Goal: Check status: Check status

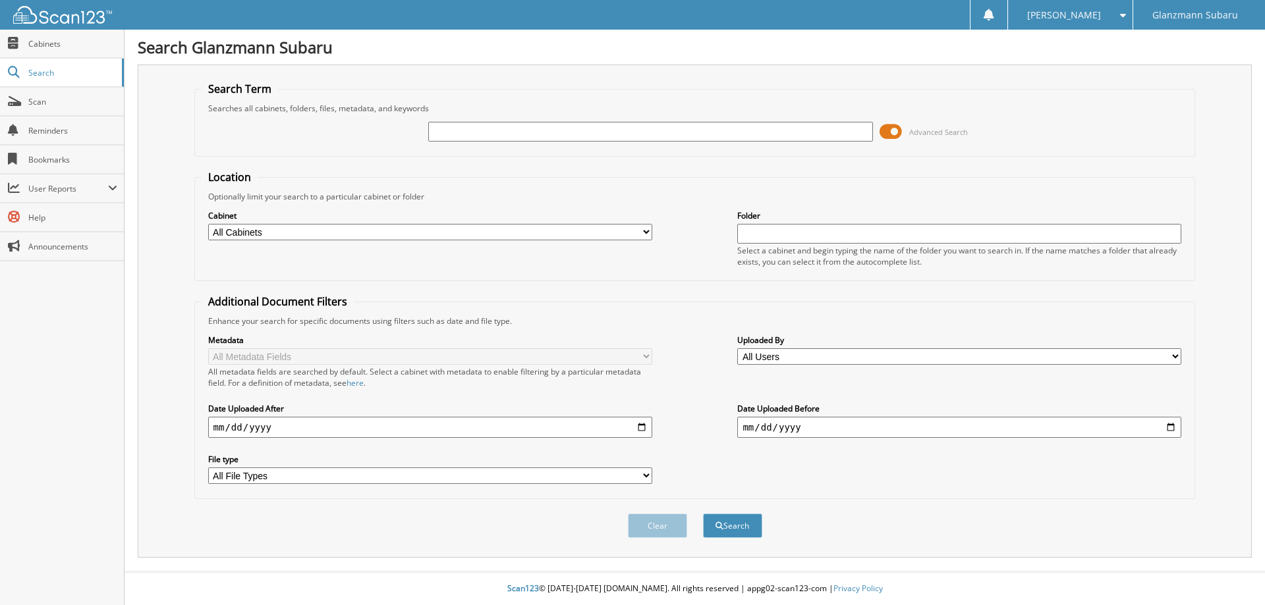
click at [487, 129] on input "text" at bounding box center [650, 132] width 444 height 20
type input "S221445"
click at [893, 135] on span at bounding box center [890, 132] width 22 height 20
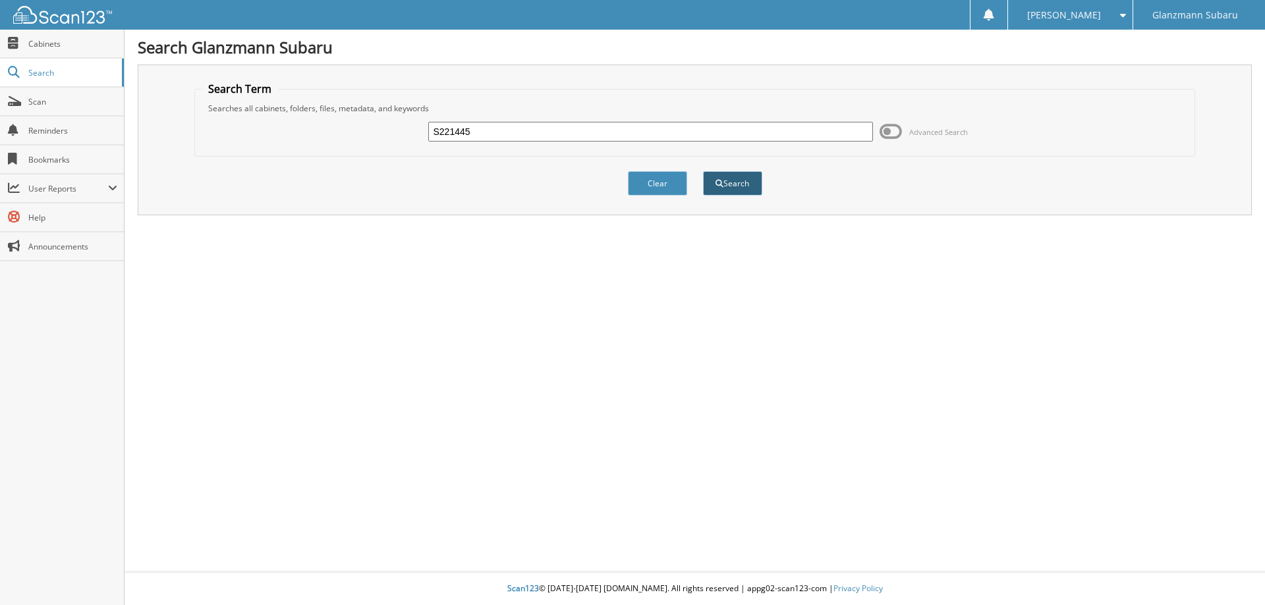
click at [729, 190] on button "Search" at bounding box center [732, 183] width 59 height 24
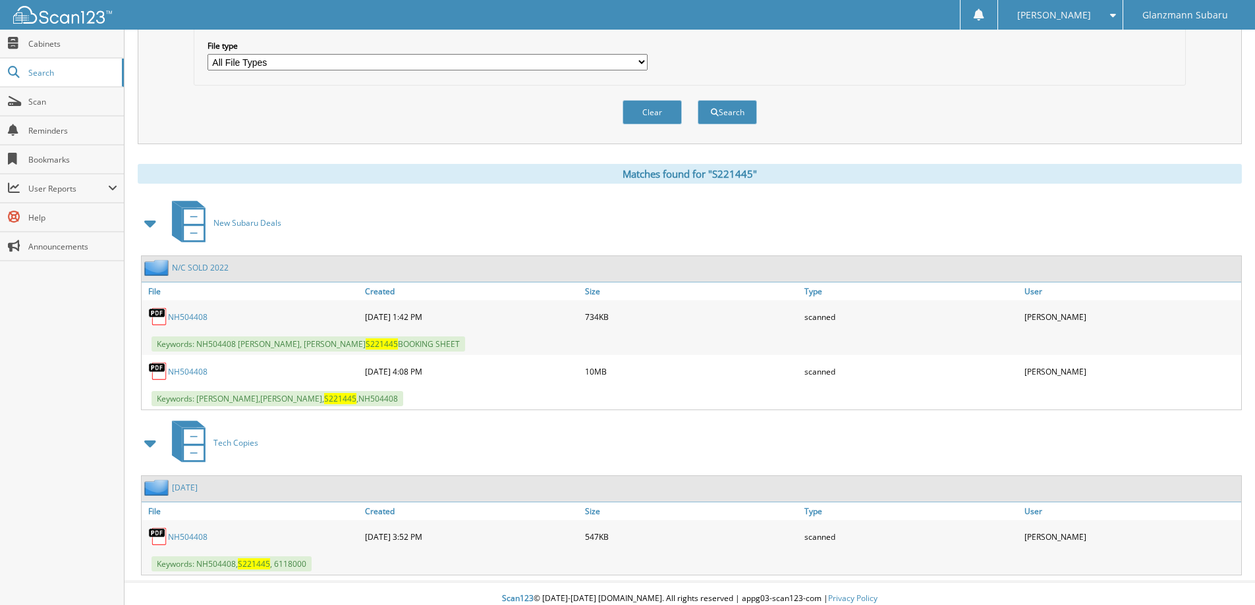
scroll to position [424, 0]
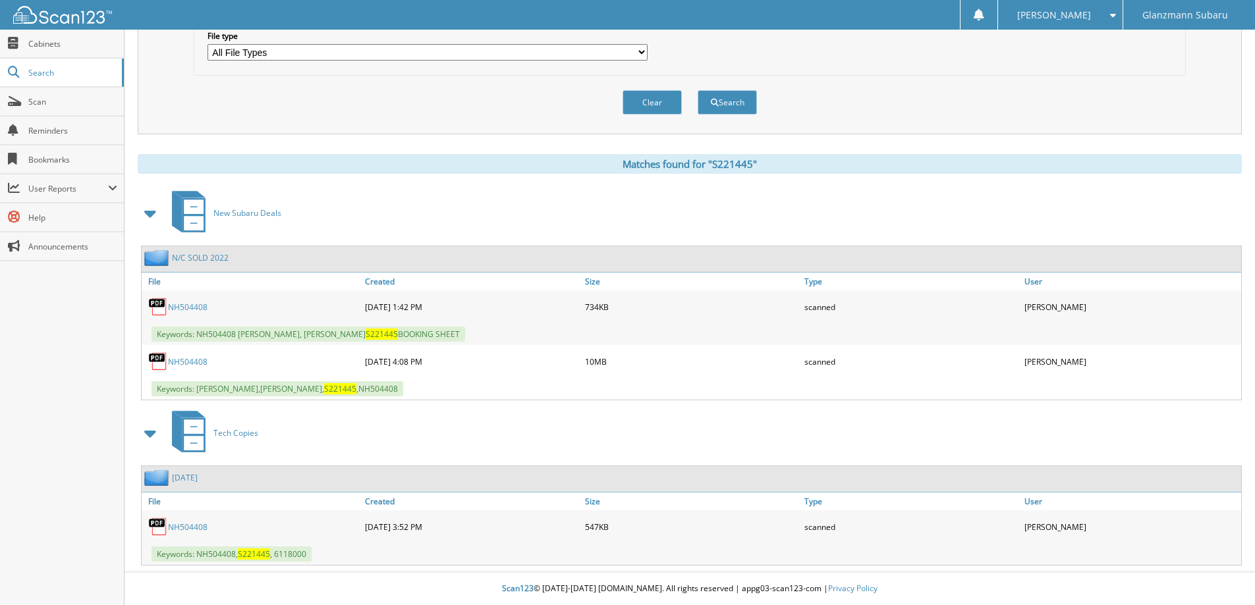
click at [180, 528] on link "NH504408" at bounding box center [188, 527] width 40 height 11
click at [186, 308] on link "NH504408" at bounding box center [188, 307] width 40 height 11
click at [182, 308] on link "NH504408" at bounding box center [188, 307] width 40 height 11
click at [186, 366] on link "NH504408" at bounding box center [188, 361] width 40 height 11
click at [200, 362] on link "NH504408" at bounding box center [188, 361] width 40 height 11
